Goal: Task Accomplishment & Management: Complete application form

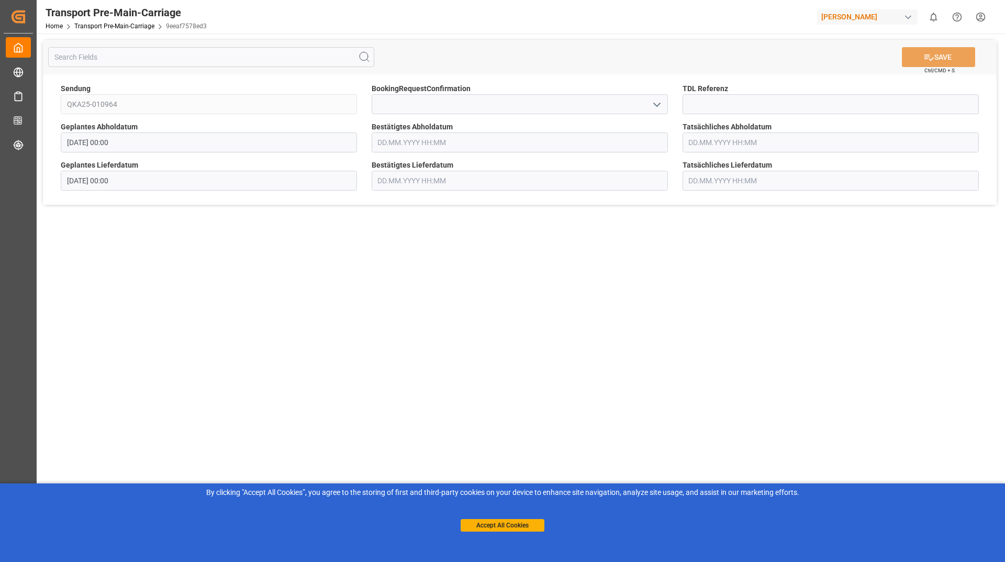
click at [661, 94] on label "BookingRequestConfirmation" at bounding box center [520, 88] width 296 height 11
click at [659, 98] on icon "open menu" at bounding box center [657, 104] width 13 height 13
click at [549, 133] on div "Yes" at bounding box center [519, 128] width 295 height 24
type input "Yes"
click at [926, 62] on icon at bounding box center [928, 57] width 11 height 11
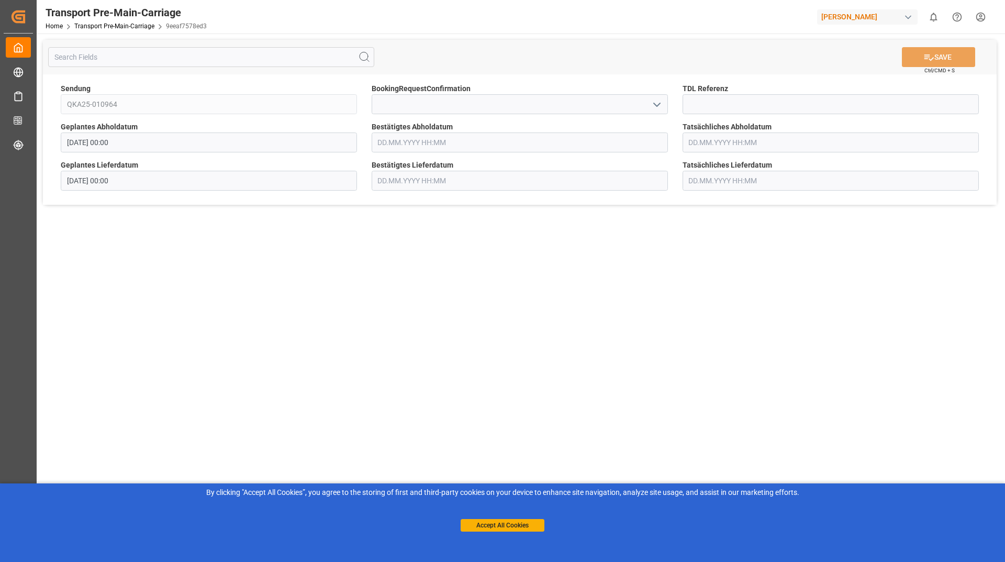
click at [654, 109] on icon "open menu" at bounding box center [657, 104] width 13 height 13
click at [564, 130] on div "Yes" at bounding box center [519, 128] width 295 height 24
type input "Yes"
click at [952, 57] on button "SAVE" at bounding box center [938, 57] width 73 height 20
